Goal: Information Seeking & Learning: Learn about a topic

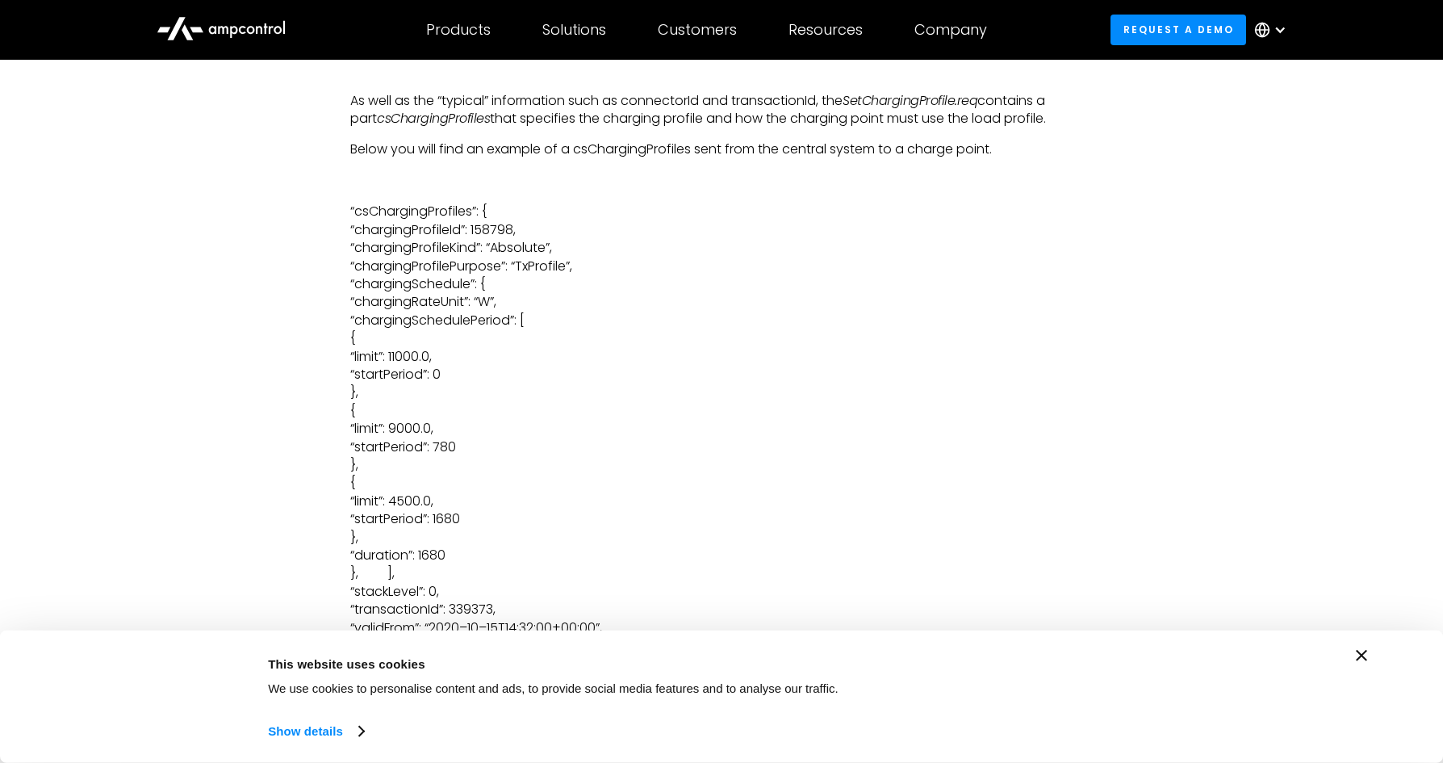
scroll to position [3946, 0]
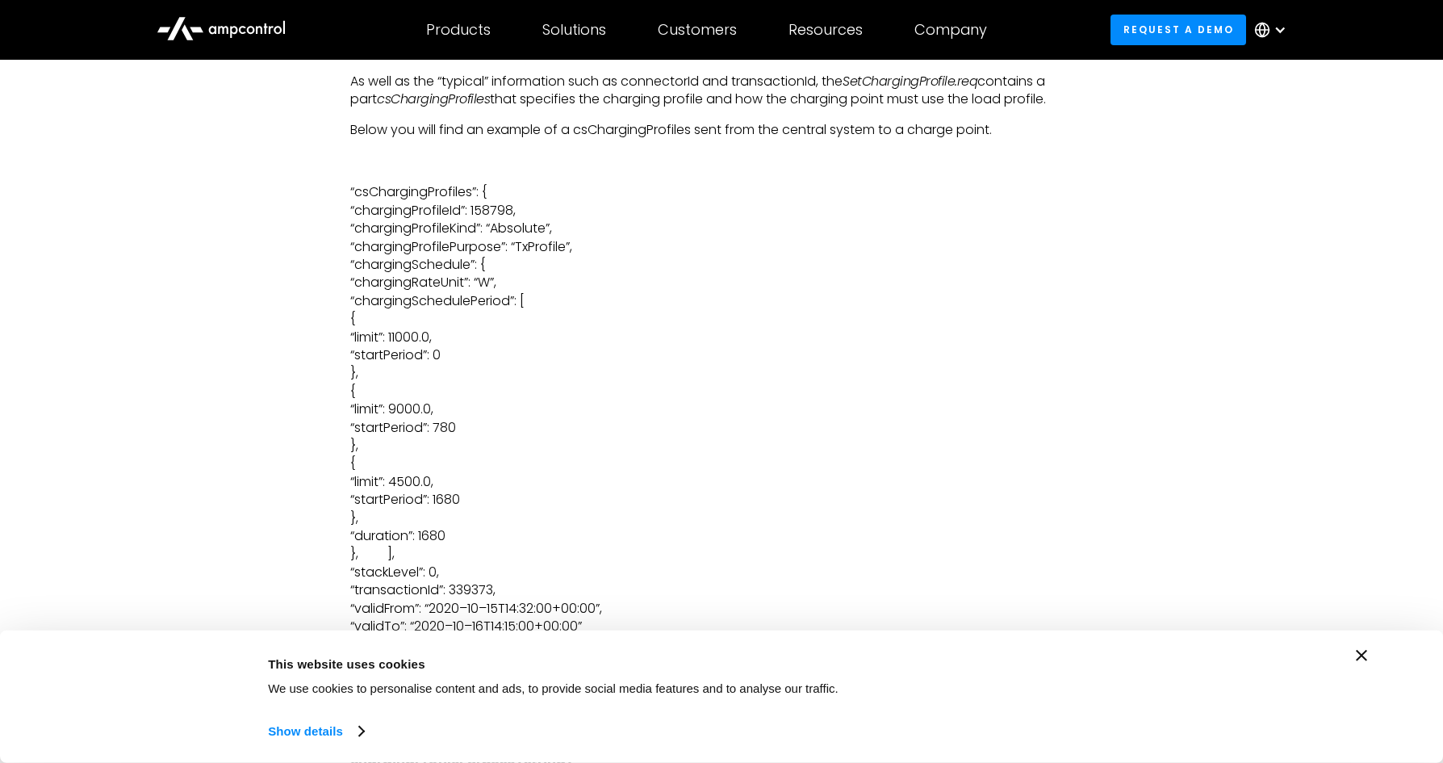
click at [550, 247] on p "“csChargingProfiles”: { “chargingProfileId”: 158798, “chargingProfileKind”: “Ab…" at bounding box center [721, 418] width 743 height 471
copy p "TxProfile"
click at [478, 246] on p "“csChargingProfiles”: { “chargingProfileId”: 158798, “chargingProfileKind”: “Ab…" at bounding box center [721, 418] width 743 height 471
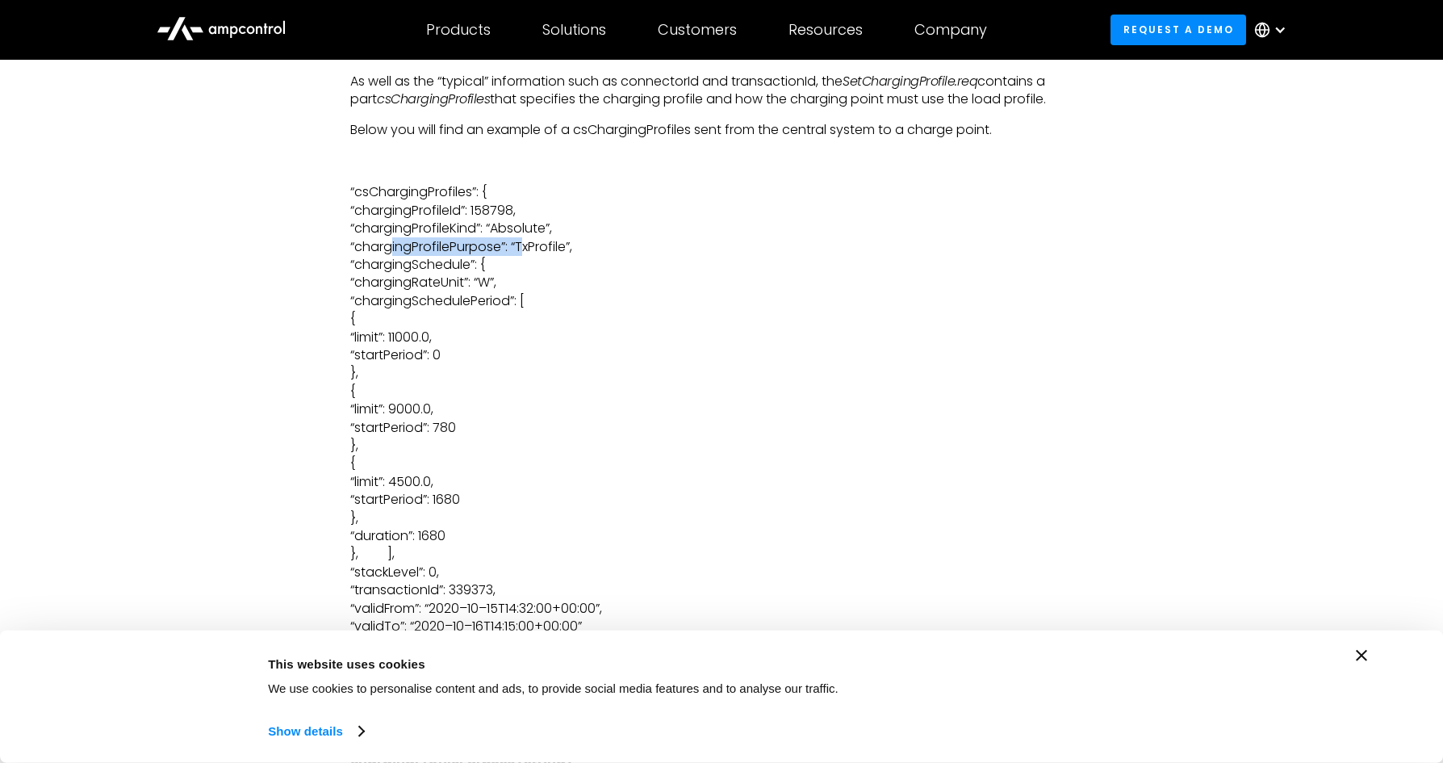
copy p "chargingProfilePurpose"
click at [538, 229] on p "“csChargingProfiles”: { “chargingProfileId”: 158798, “chargingProfileKind”: “Ab…" at bounding box center [721, 418] width 743 height 471
copy p "Absolute"
click at [463, 212] on p "“csChargingProfiles”: { “chargingProfileId”: 158798, “chargingProfileKind”: “Ab…" at bounding box center [721, 418] width 743 height 471
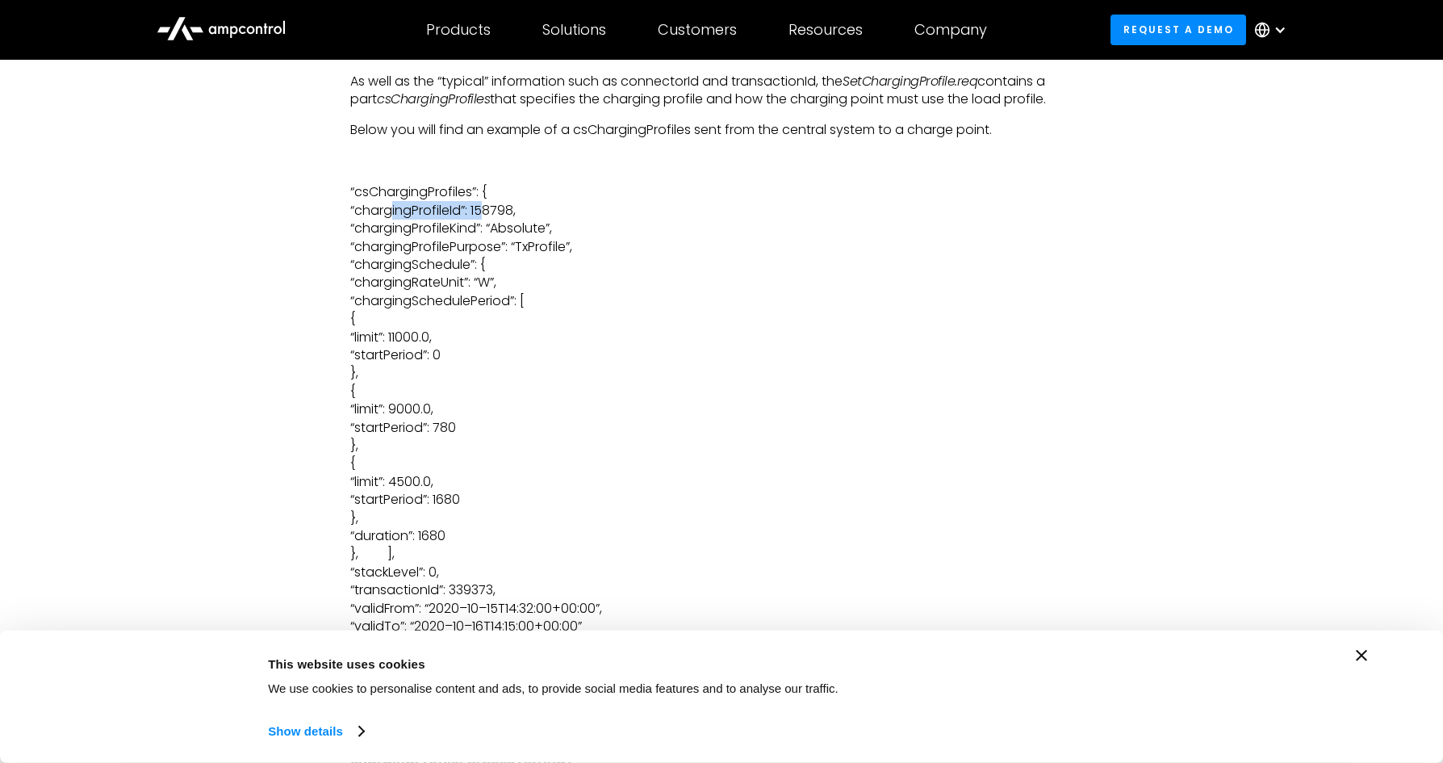
click at [463, 212] on p "“csChargingProfiles”: { “chargingProfileId”: 158798, “chargingProfileKind”: “Ab…" at bounding box center [721, 418] width 743 height 471
copy p "chargingProfileId"
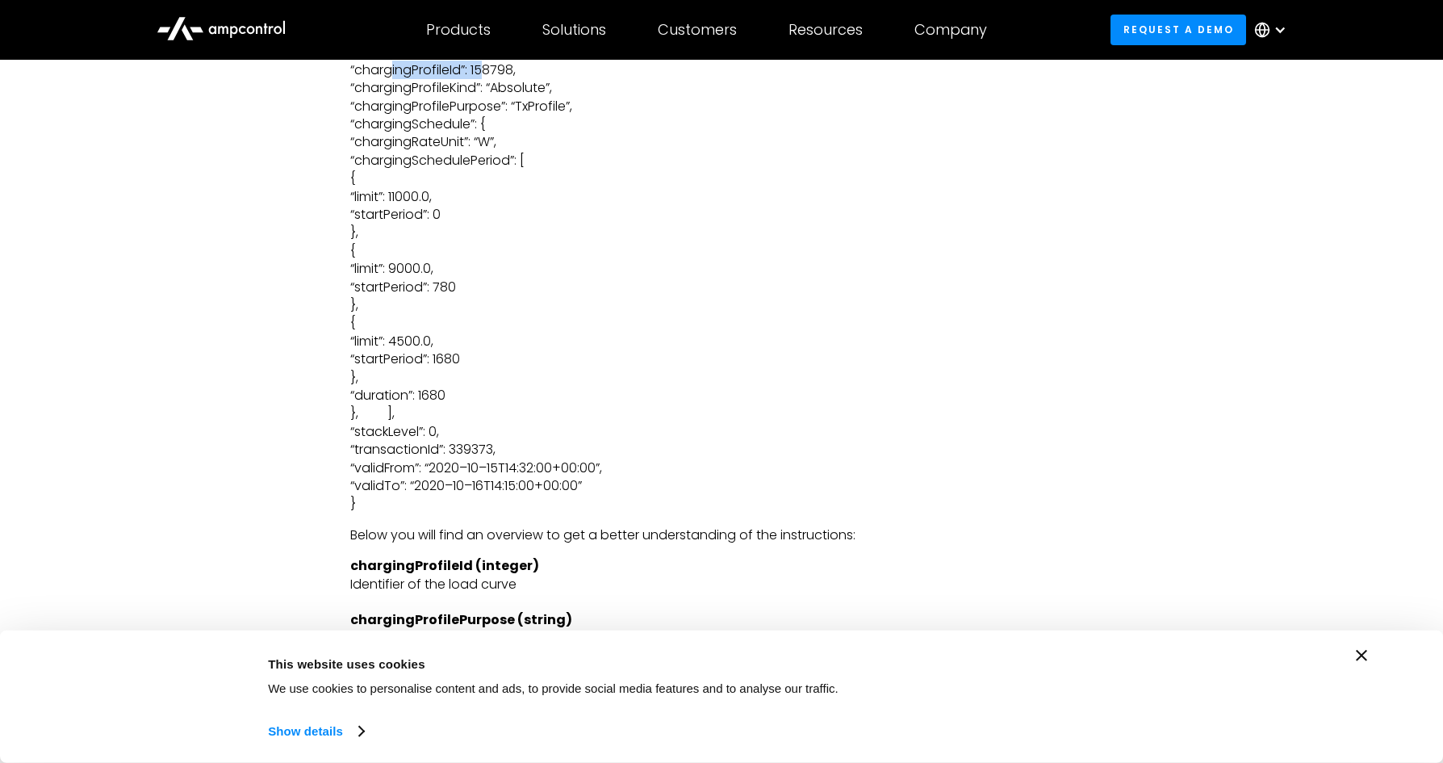
scroll to position [4087, 0]
click at [418, 447] on p "“csChargingProfiles”: { “chargingProfileId”: 158798, “chargingProfileKind”: “Ab…" at bounding box center [721, 277] width 743 height 471
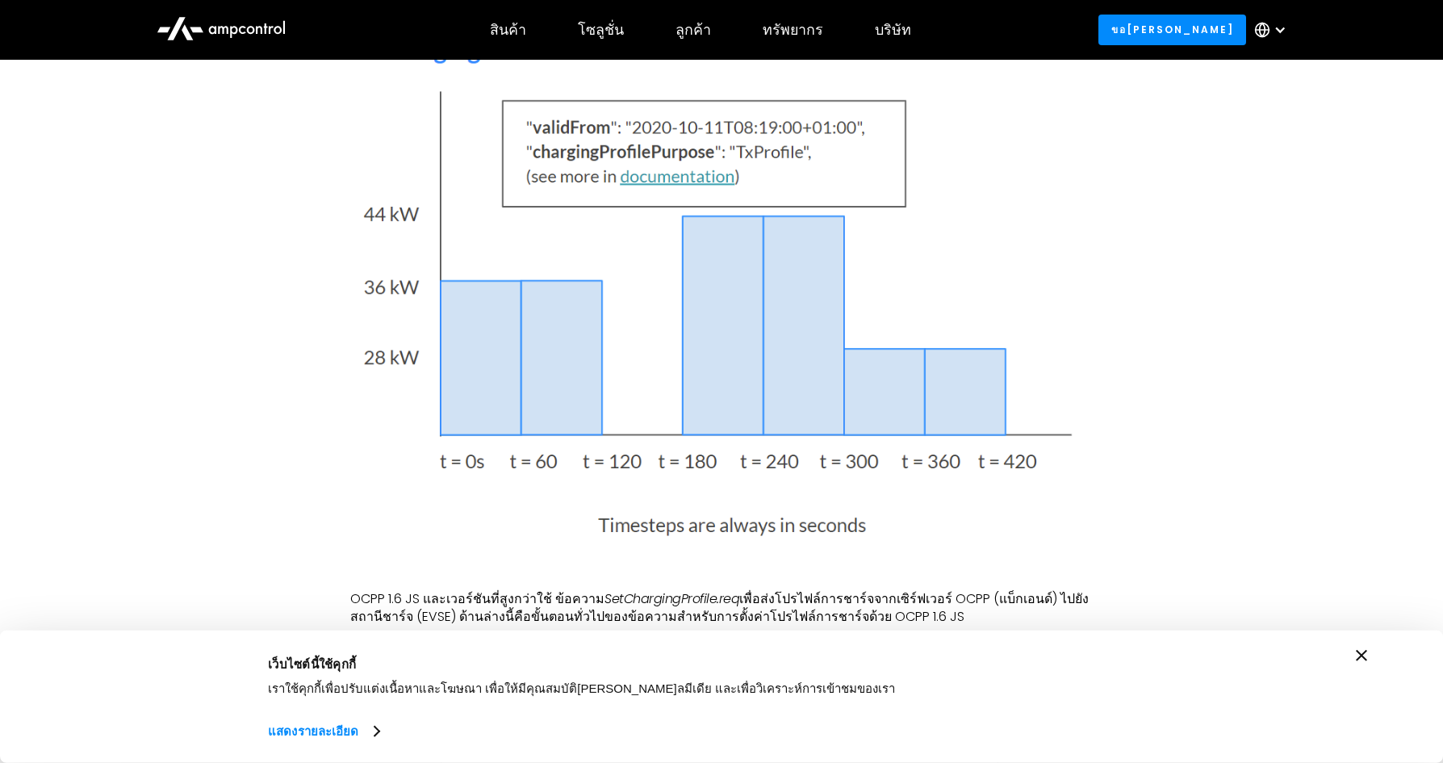
scroll to position [1285, 0]
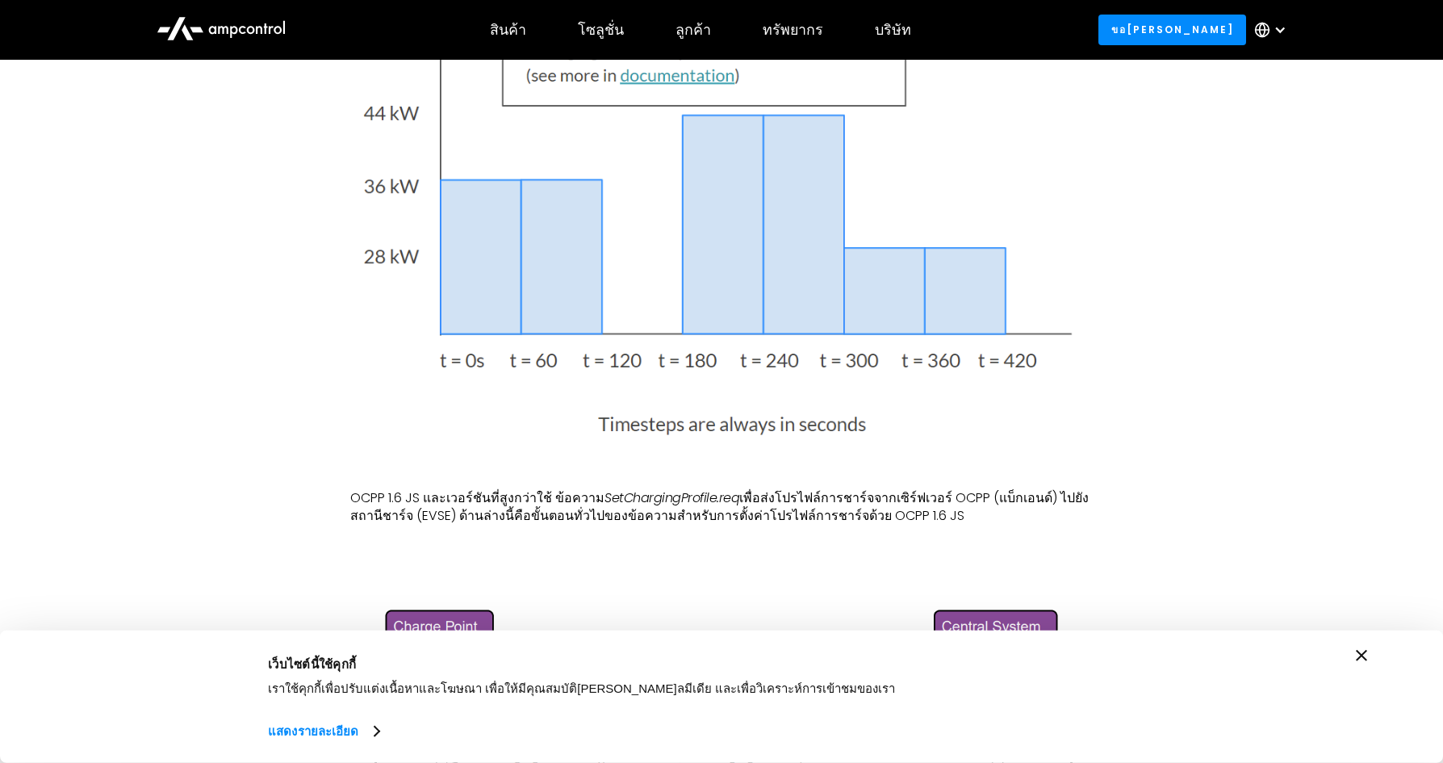
click at [1364, 653] on icon "ปิดแบนเนอร์" at bounding box center [1361, 655] width 11 height 11
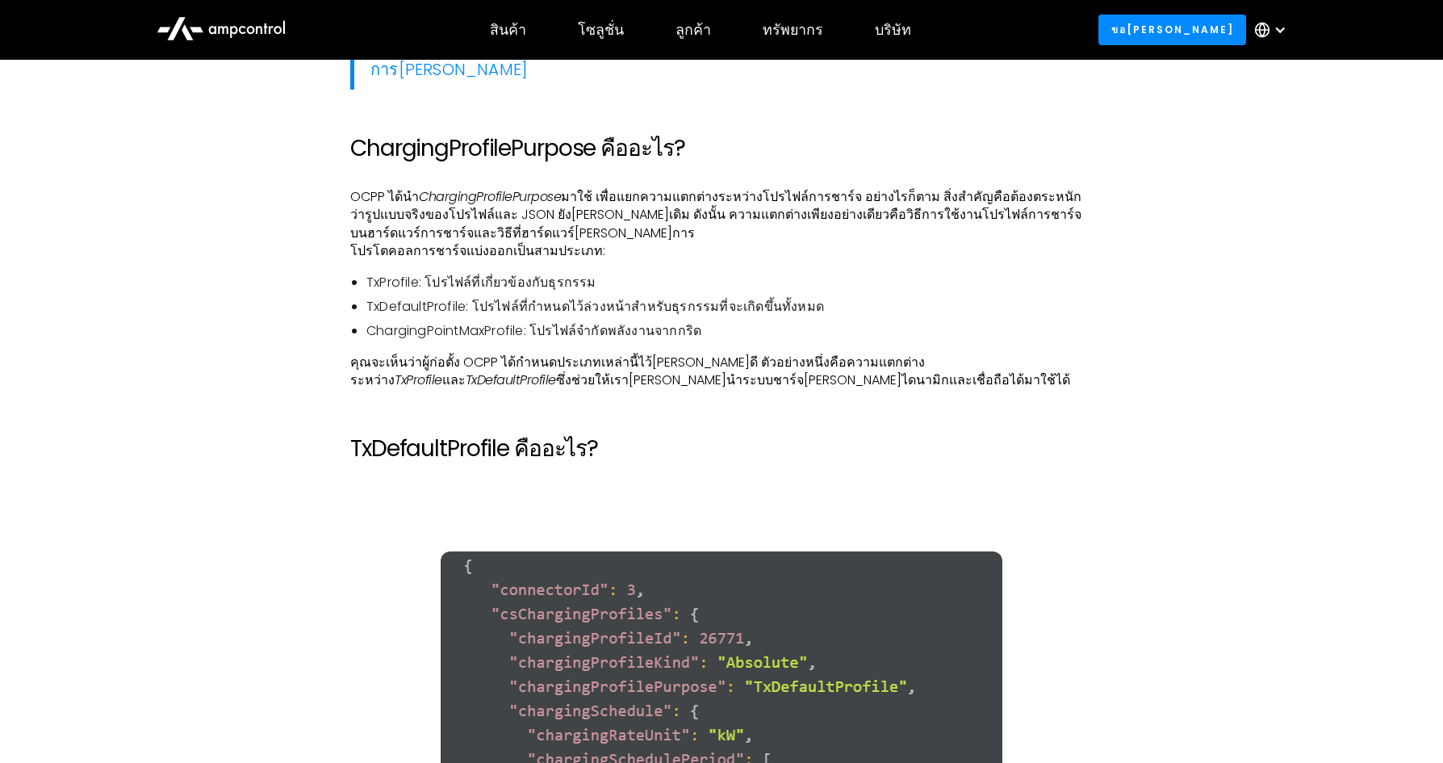
scroll to position [2947, 0]
